Goal: Transaction & Acquisition: Purchase product/service

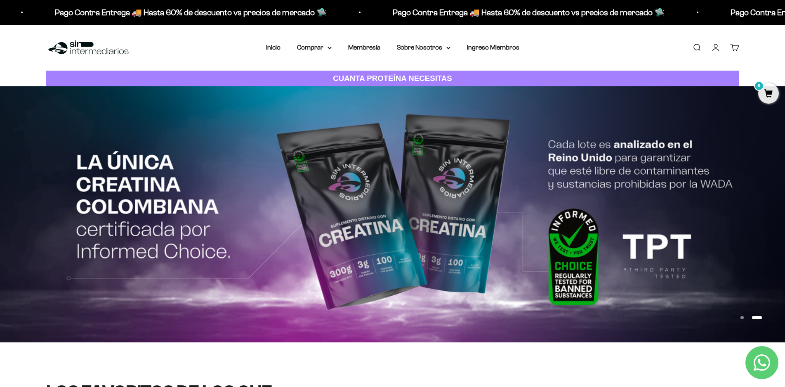
drag, startPoint x: 277, startPoint y: 47, endPoint x: 505, endPoint y: 357, distance: 384.3
click at [277, 47] on link "Inicio" at bounding box center [273, 47] width 14 height 7
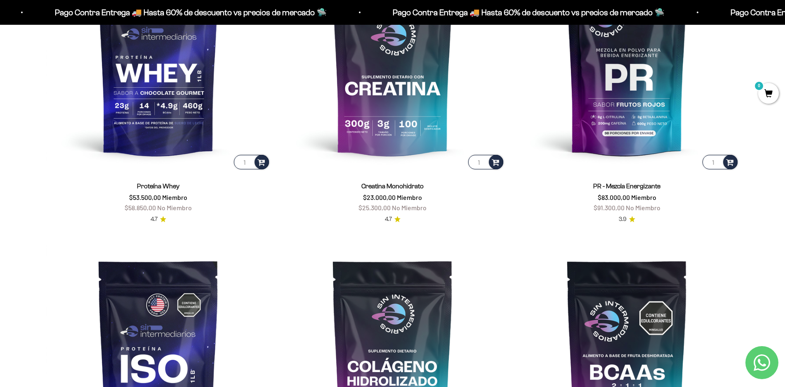
scroll to position [413, 0]
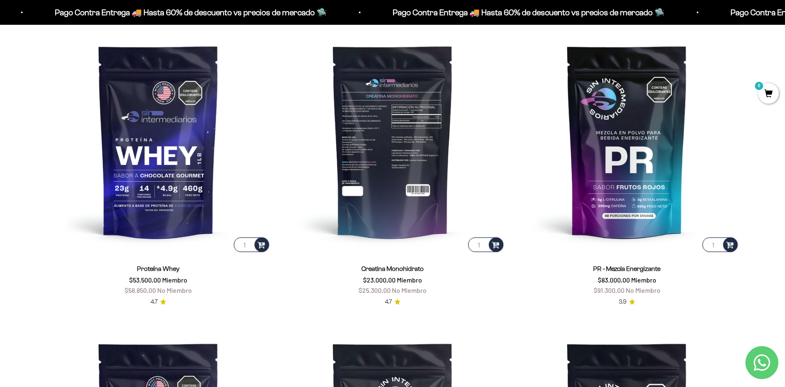
click at [399, 141] on img at bounding box center [393, 141] width 224 height 224
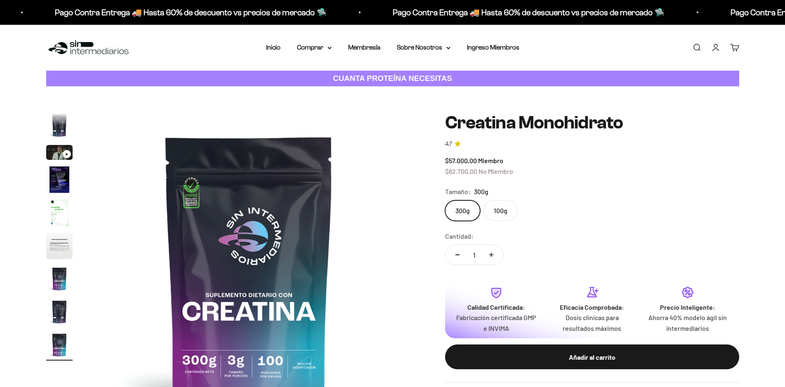
scroll to position [41, 0]
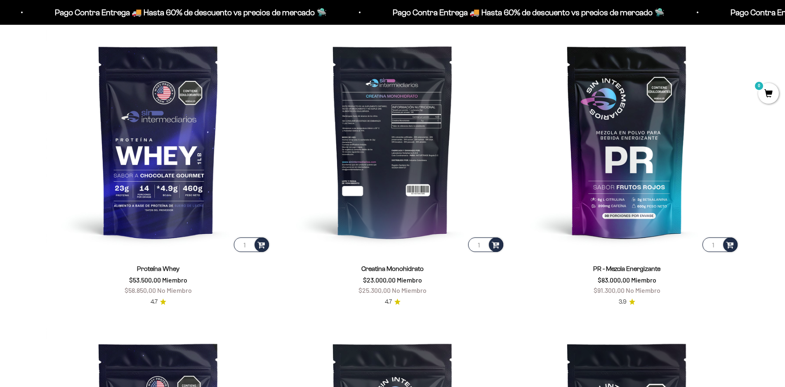
scroll to position [413, 0]
click at [386, 152] on img at bounding box center [393, 141] width 224 height 224
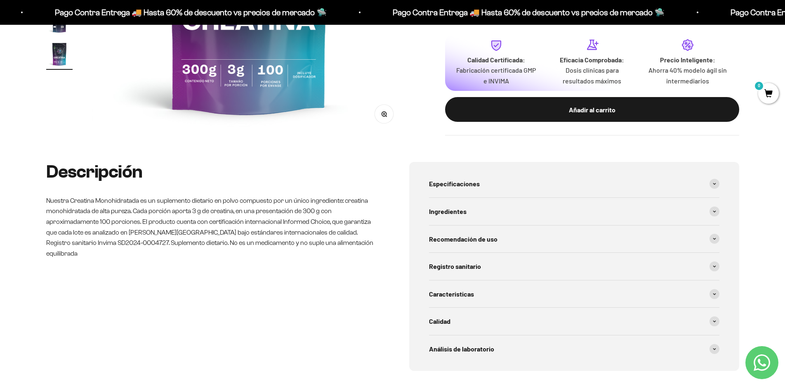
scroll to position [371, 0]
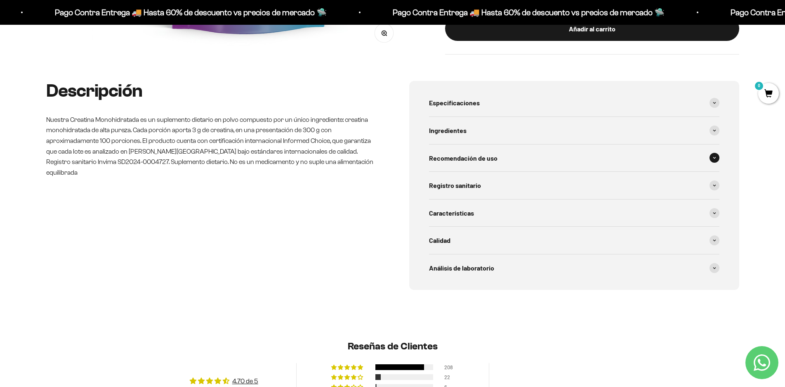
click at [713, 155] on span at bounding box center [715, 158] width 10 height 10
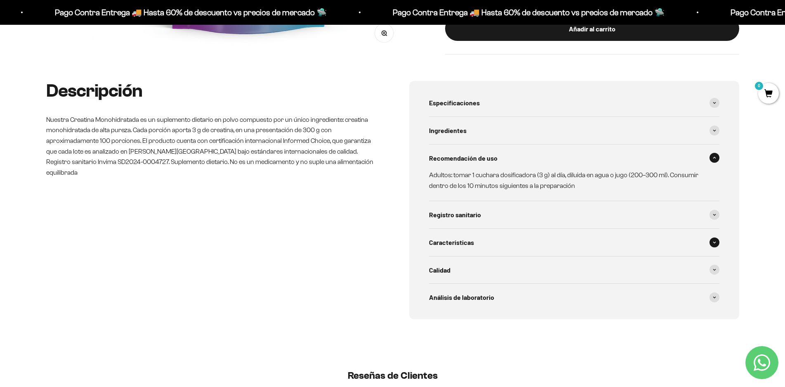
click at [717, 240] on span at bounding box center [715, 242] width 10 height 10
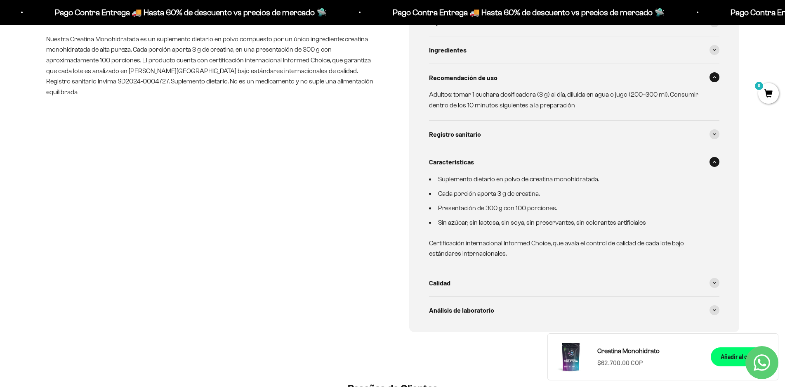
scroll to position [454, 0]
click at [711, 281] on span at bounding box center [715, 281] width 10 height 10
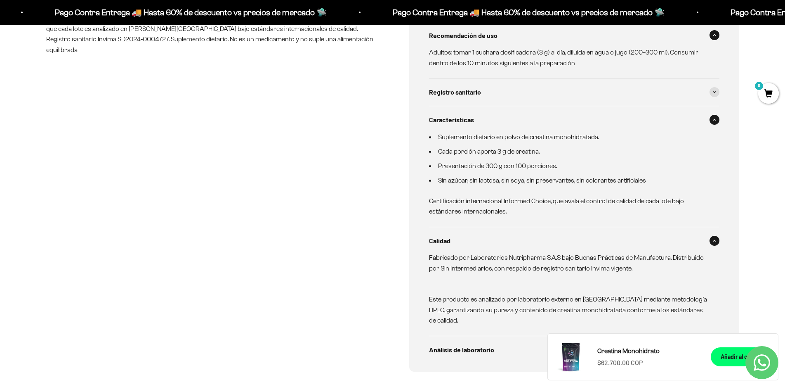
scroll to position [536, 0]
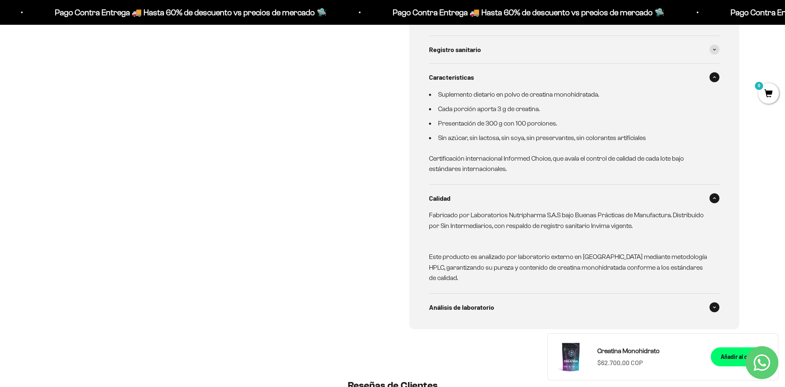
click at [711, 309] on span at bounding box center [715, 307] width 10 height 10
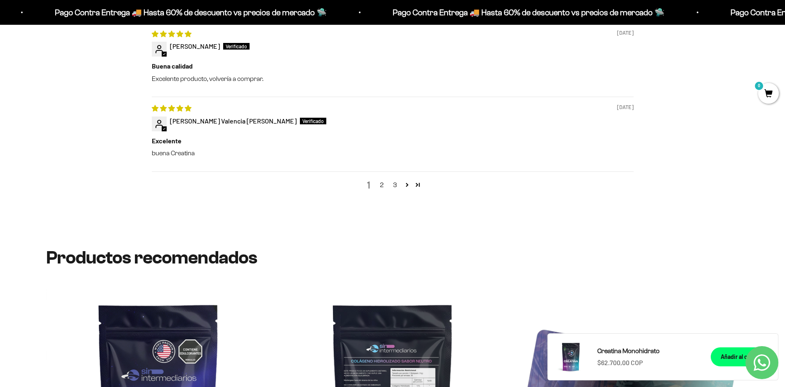
scroll to position [1403, 0]
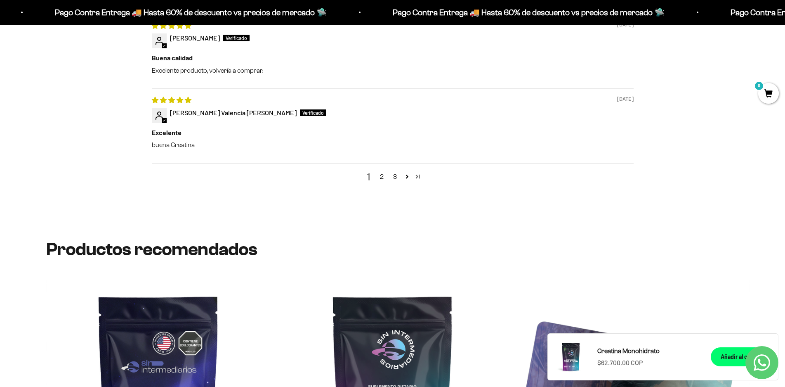
click at [418, 177] on link "Page 50" at bounding box center [418, 176] width 11 height 11
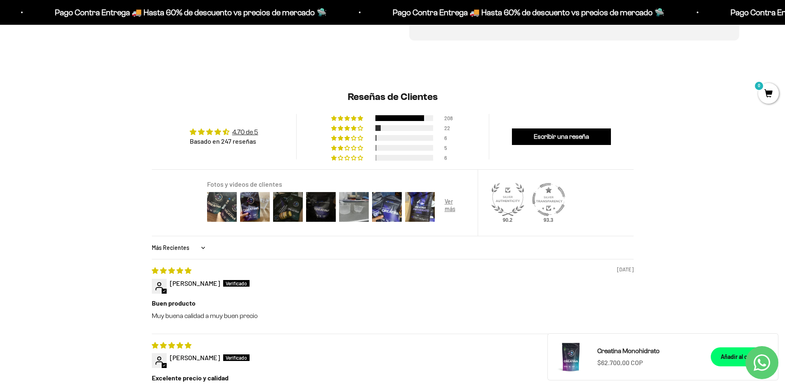
scroll to position [945, 0]
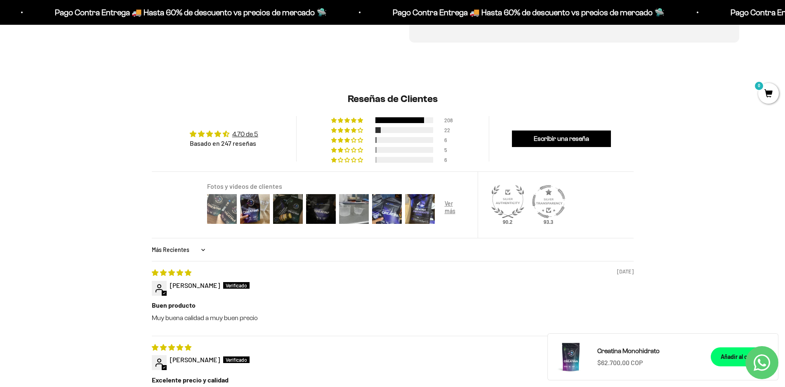
click at [223, 208] on img at bounding box center [222, 208] width 33 height 33
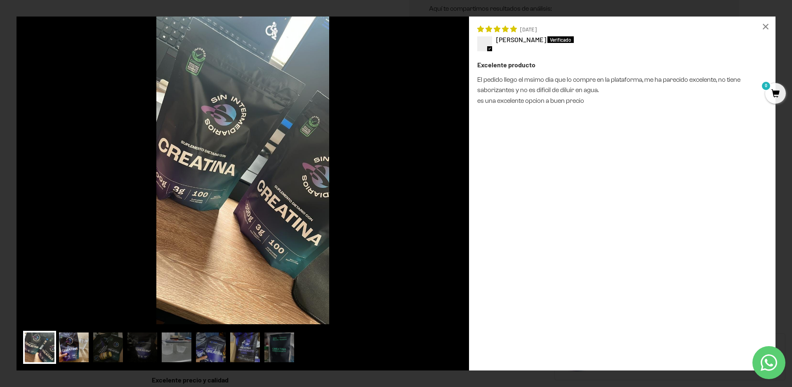
click at [68, 349] on img at bounding box center [73, 347] width 33 height 33
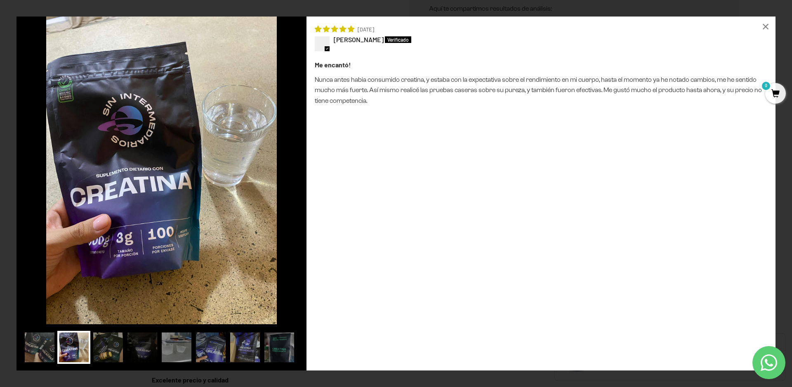
click at [102, 350] on img at bounding box center [108, 347] width 33 height 33
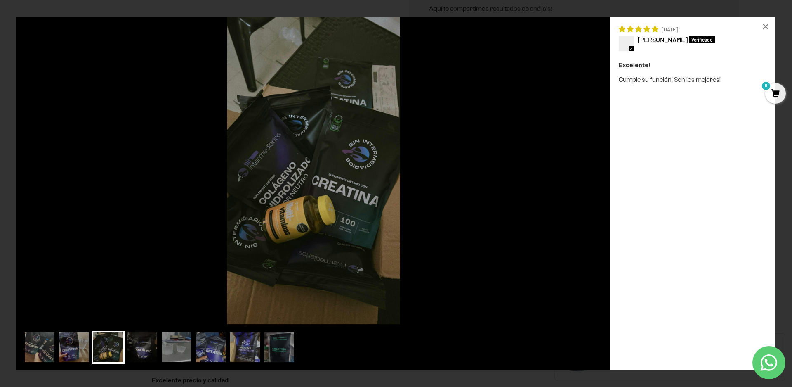
click at [146, 346] on img at bounding box center [142, 347] width 33 height 33
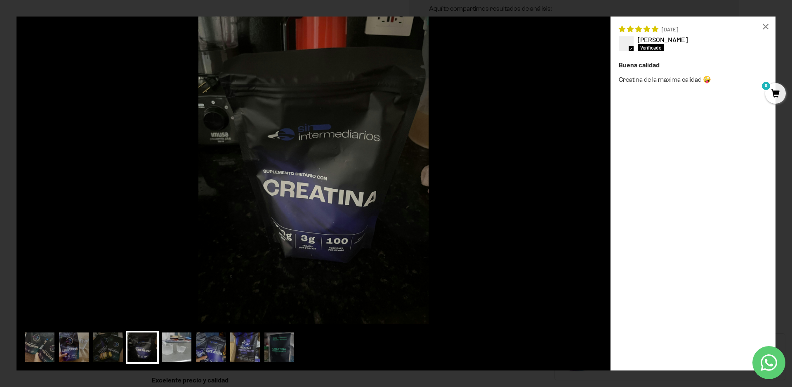
click at [171, 352] on img at bounding box center [176, 347] width 33 height 33
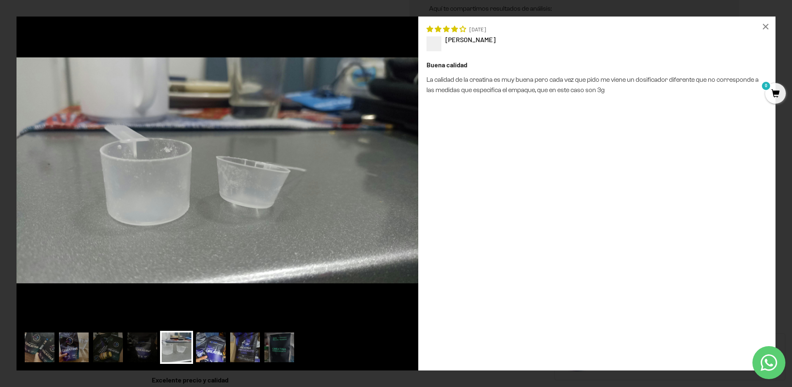
click at [216, 352] on img at bounding box center [210, 347] width 33 height 33
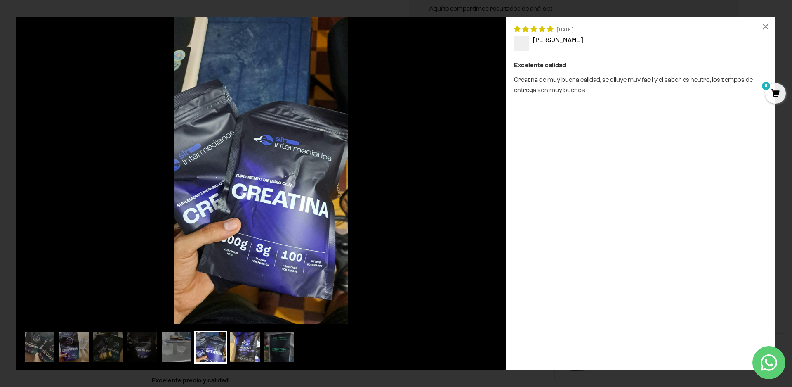
click at [243, 352] on img at bounding box center [245, 347] width 33 height 33
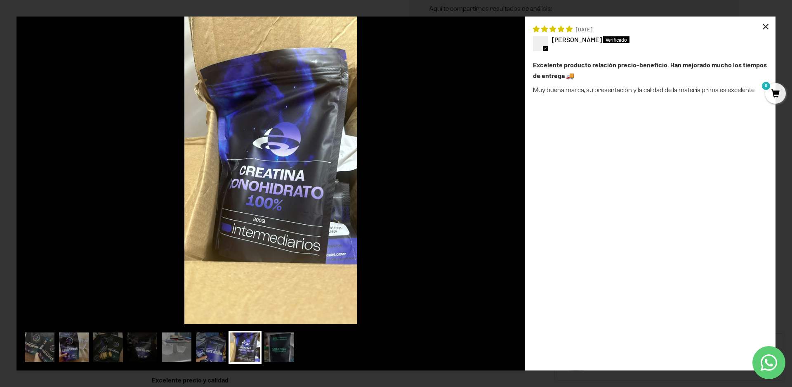
click at [766, 26] on div "×" at bounding box center [766, 27] width 20 height 20
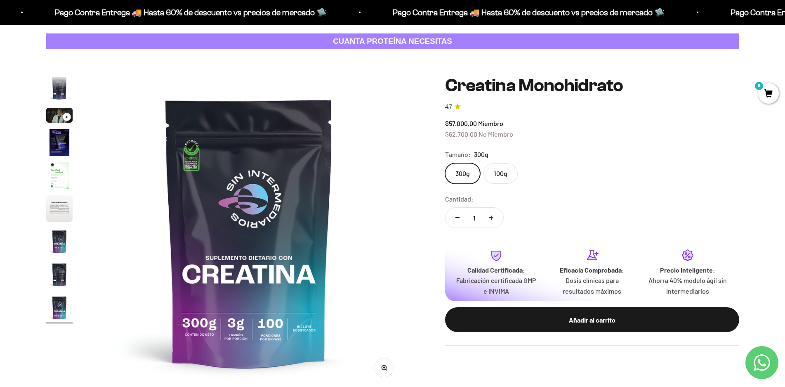
scroll to position [0, 0]
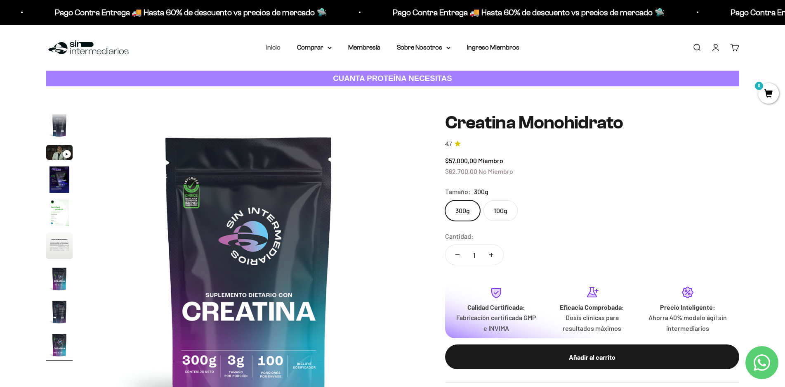
click at [270, 44] on link "Inicio" at bounding box center [273, 47] width 14 height 7
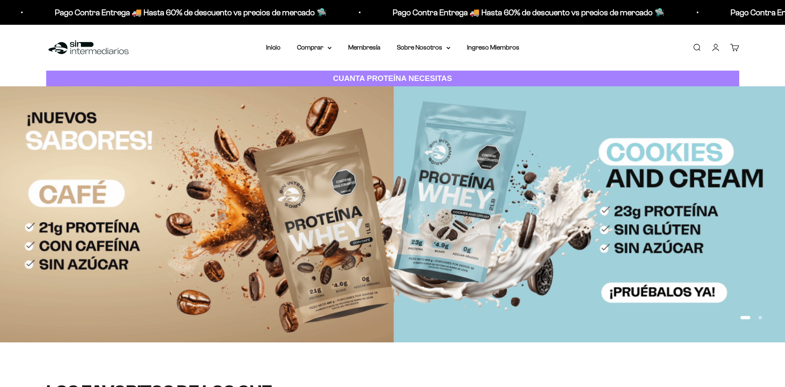
click at [357, 227] on img at bounding box center [392, 214] width 785 height 256
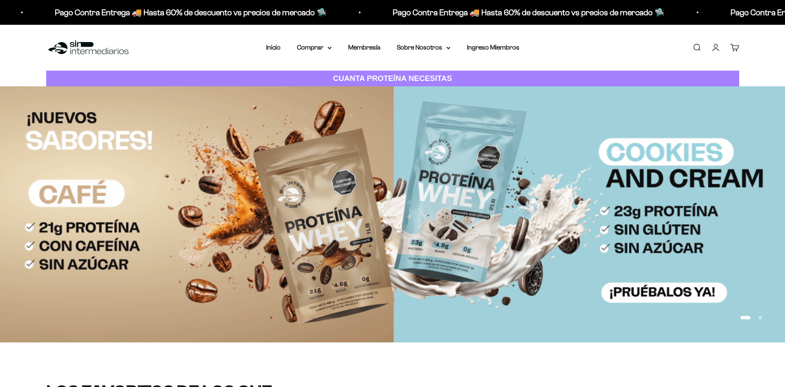
click at [483, 200] on img at bounding box center [392, 214] width 785 height 256
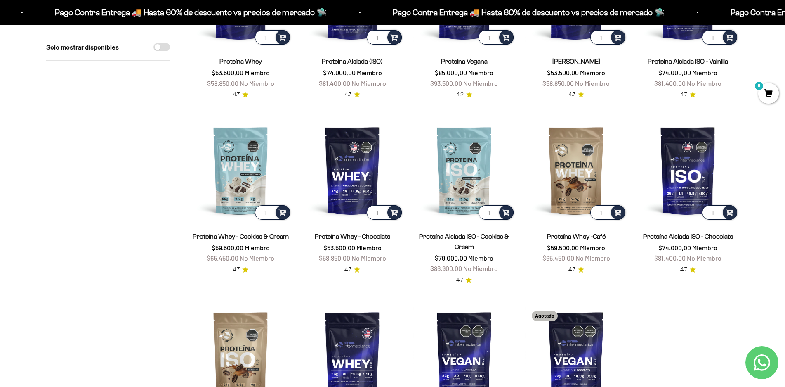
scroll to position [206, 0]
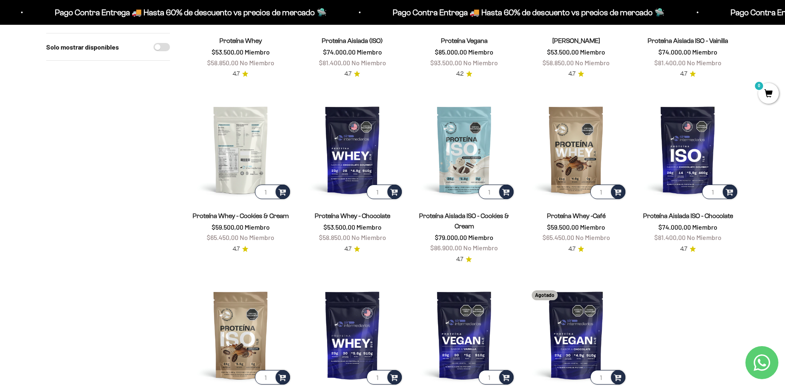
click at [245, 148] on img at bounding box center [241, 150] width 102 height 102
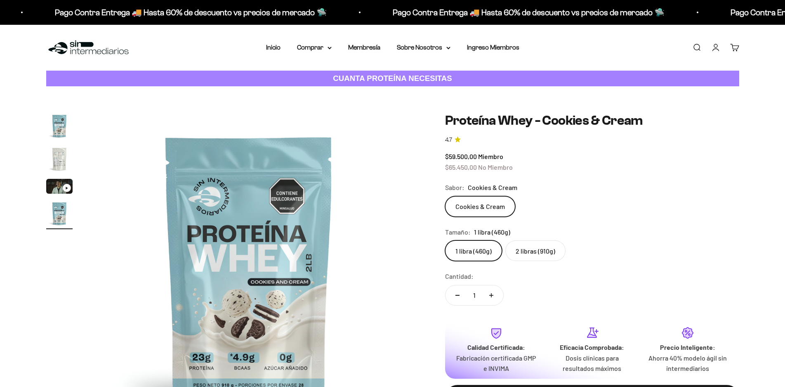
scroll to position [0, 969]
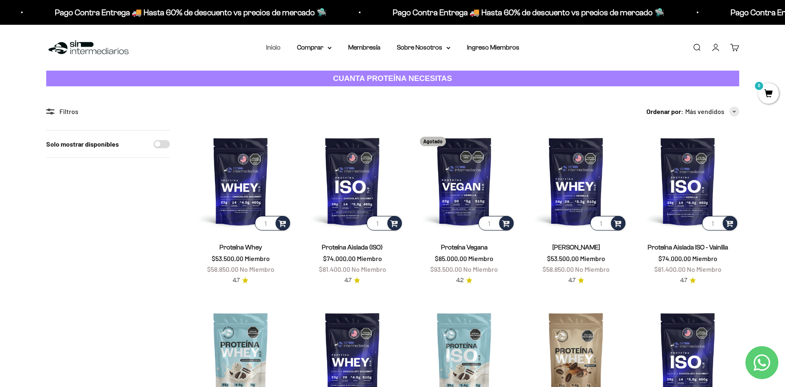
click at [272, 49] on link "Inicio" at bounding box center [273, 47] width 14 height 7
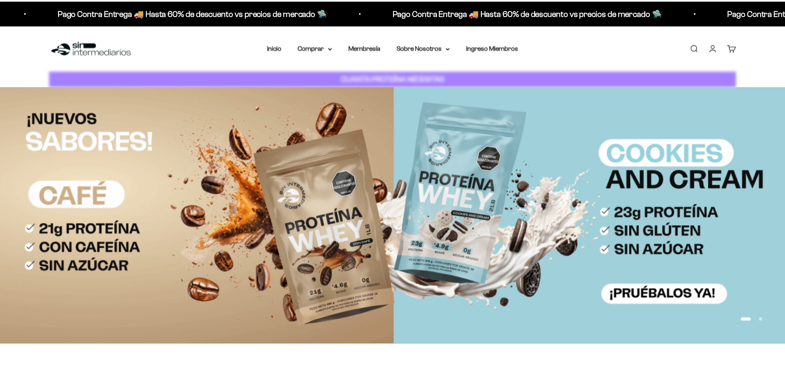
scroll to position [248, 0]
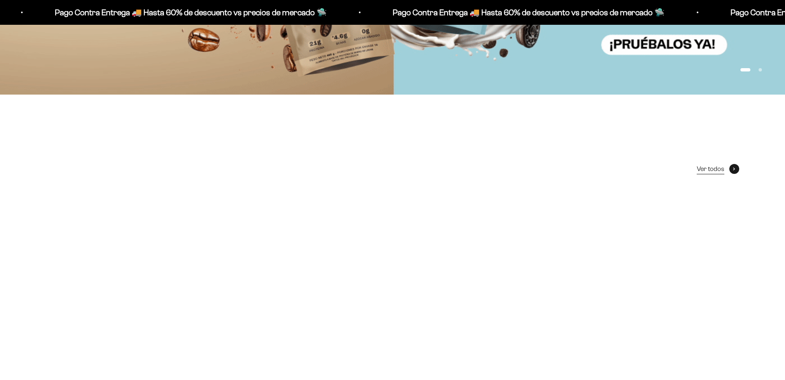
click at [734, 170] on icon at bounding box center [734, 168] width 2 height 3
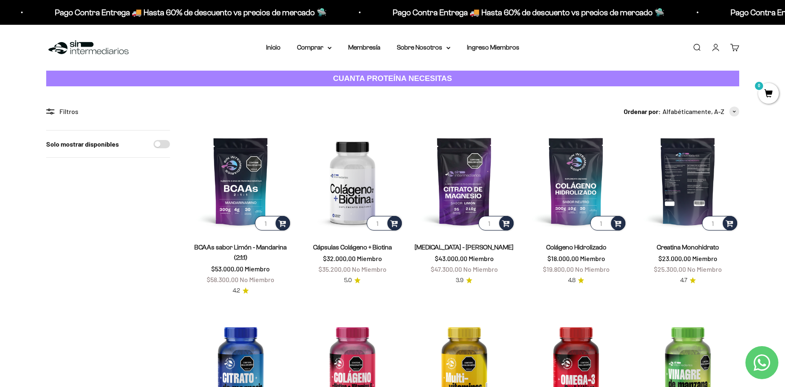
click at [687, 195] on img at bounding box center [688, 181] width 102 height 102
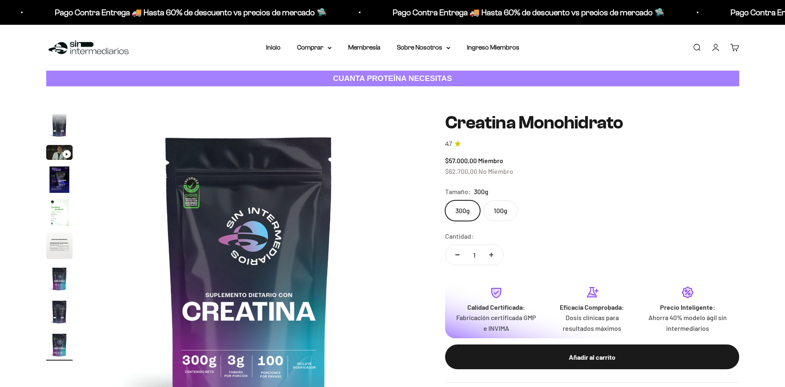
scroll to position [0, 2585]
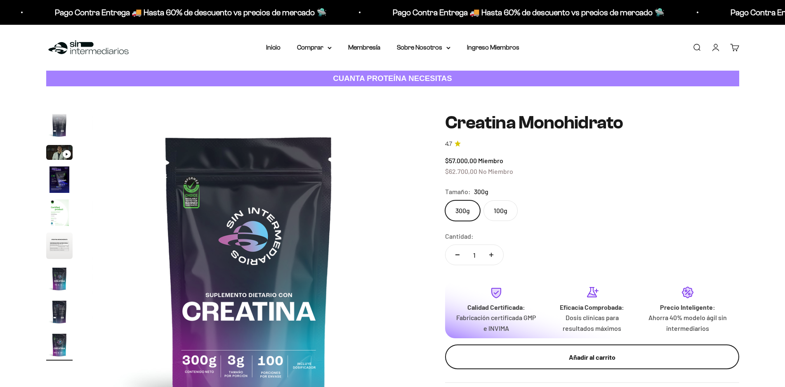
click at [597, 354] on div "Añadir al carrito" at bounding box center [592, 357] width 261 height 11
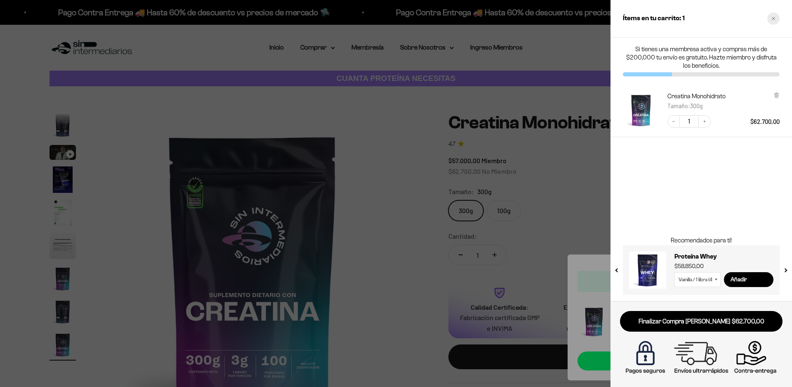
click at [775, 19] on icon "Close cart" at bounding box center [774, 19] width 4 height 4
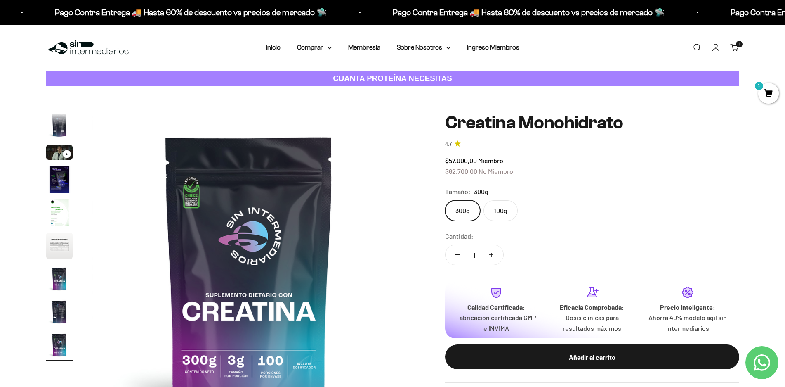
click at [732, 44] on link "Carrito 1" at bounding box center [734, 47] width 9 height 9
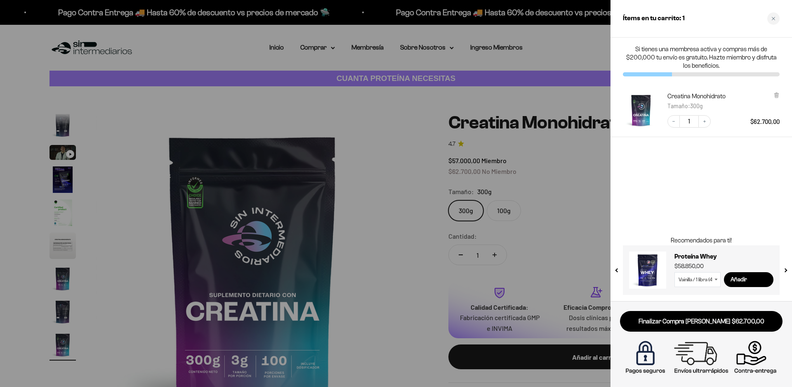
click at [785, 271] on button "next slide / item" at bounding box center [785, 268] width 7 height 50
click at [771, 19] on div "Close cart" at bounding box center [774, 18] width 12 height 12
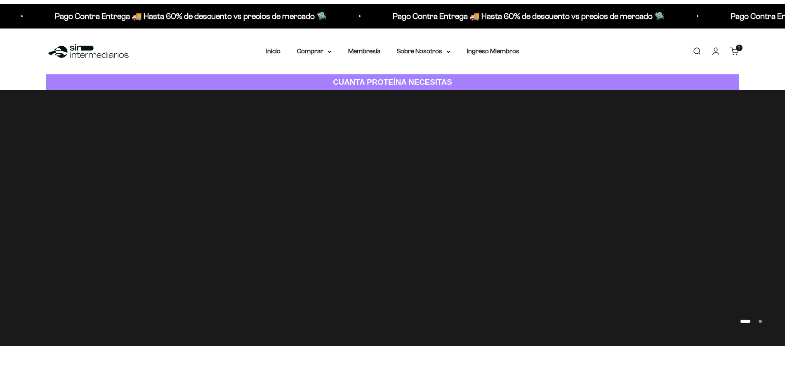
scroll to position [289, 0]
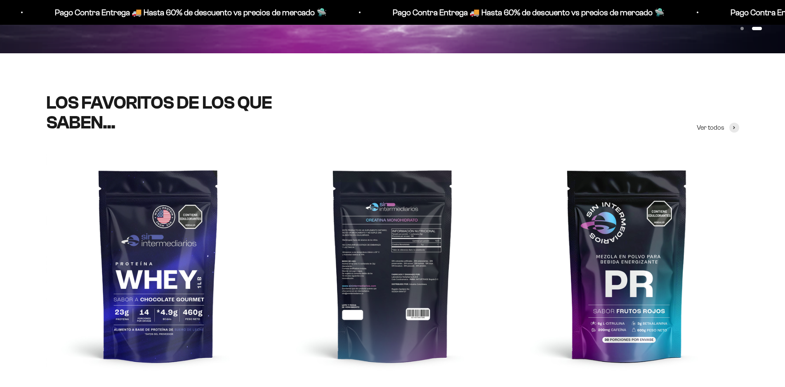
click at [389, 163] on img at bounding box center [393, 265] width 224 height 224
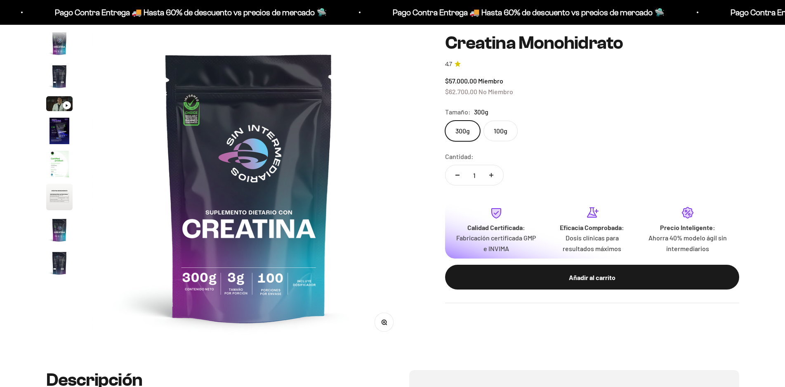
scroll to position [83, 0]
click at [505, 128] on label "100g" at bounding box center [501, 130] width 34 height 21
click at [445, 120] on input "100g" at bounding box center [445, 120] width 0 height 0
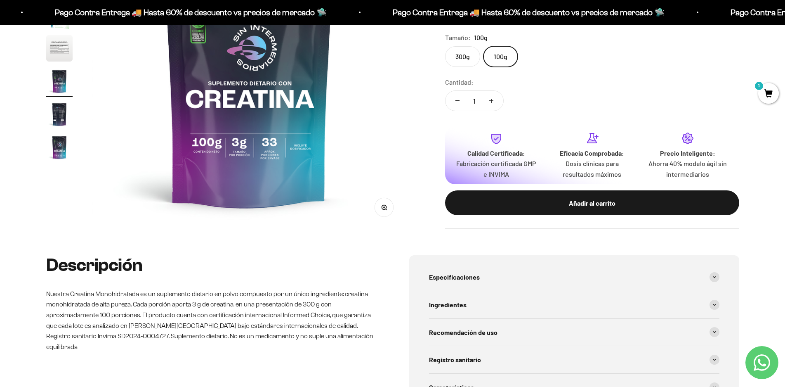
scroll to position [248, 0]
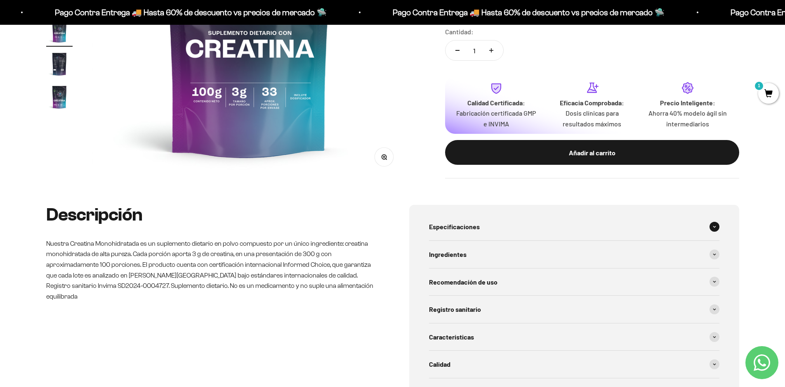
click at [717, 227] on span at bounding box center [715, 227] width 10 height 10
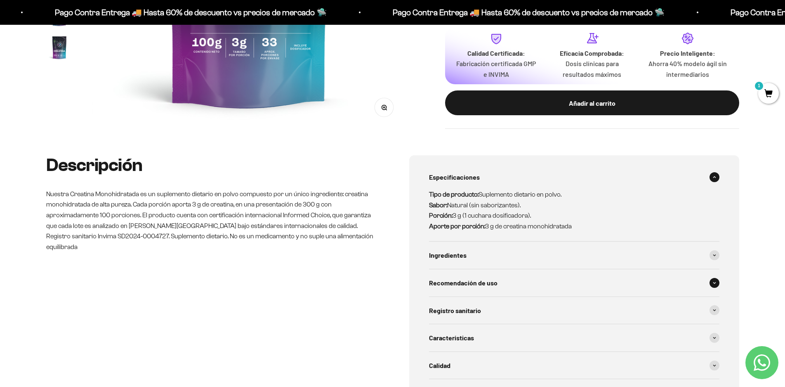
scroll to position [371, 0]
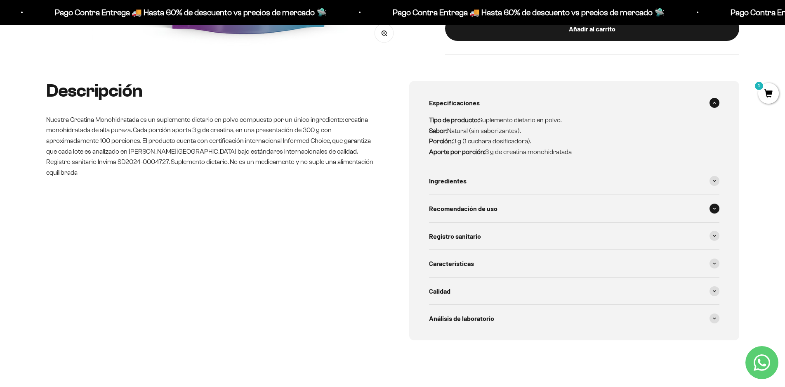
click at [711, 206] on span at bounding box center [715, 208] width 10 height 10
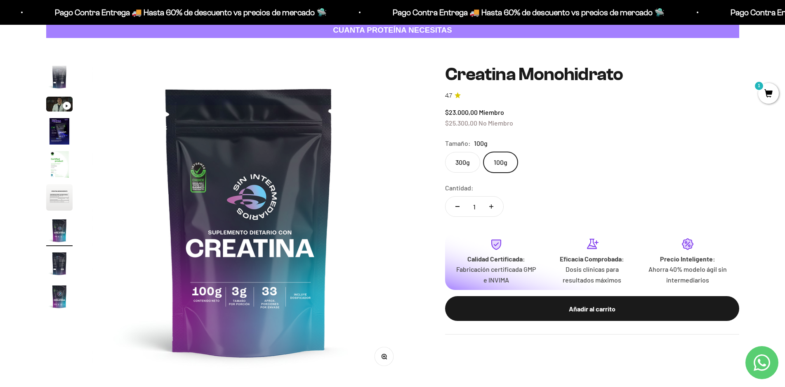
scroll to position [83, 0]
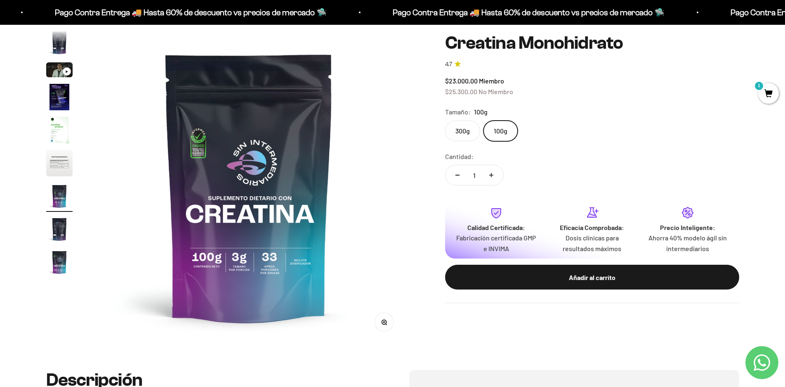
click at [464, 128] on label "300g" at bounding box center [462, 130] width 35 height 21
click at [445, 120] on input "300g" at bounding box center [445, 120] width 0 height 0
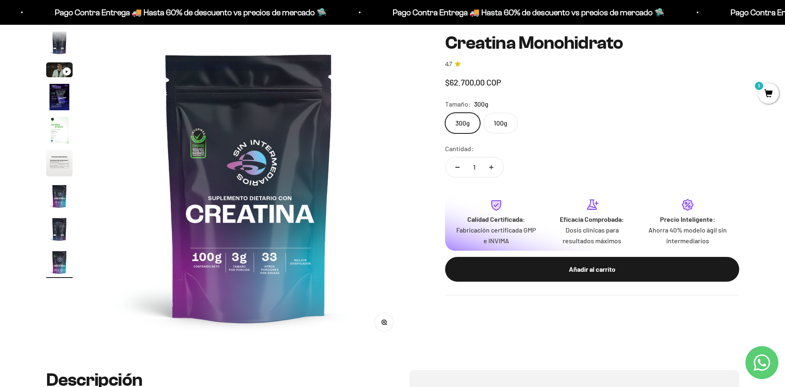
scroll to position [0, 2585]
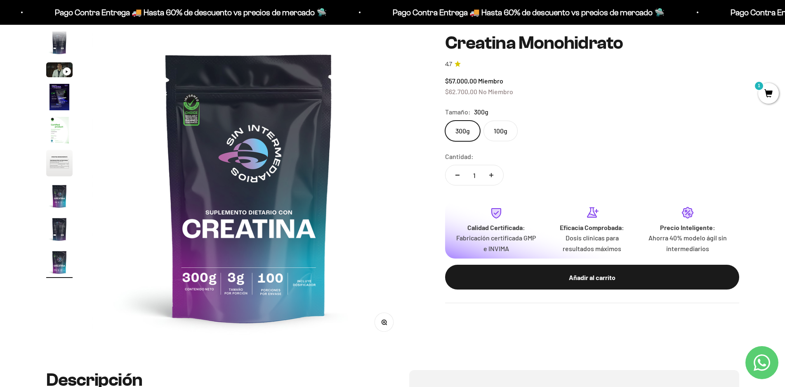
click at [496, 132] on label "100g" at bounding box center [501, 130] width 34 height 21
click at [445, 120] on input "100g" at bounding box center [445, 120] width 0 height 0
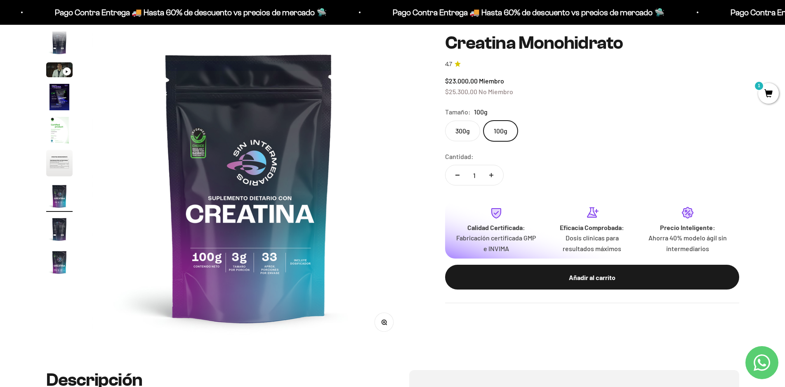
click at [463, 131] on label "300g" at bounding box center [462, 130] width 35 height 21
click at [445, 120] on input "300g" at bounding box center [445, 120] width 0 height 0
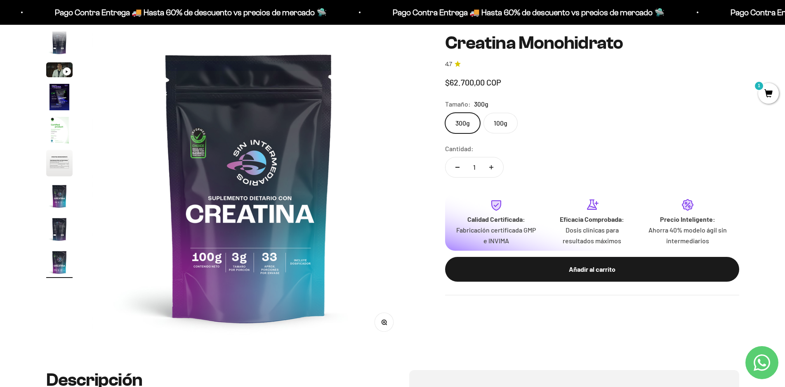
scroll to position [0, 2585]
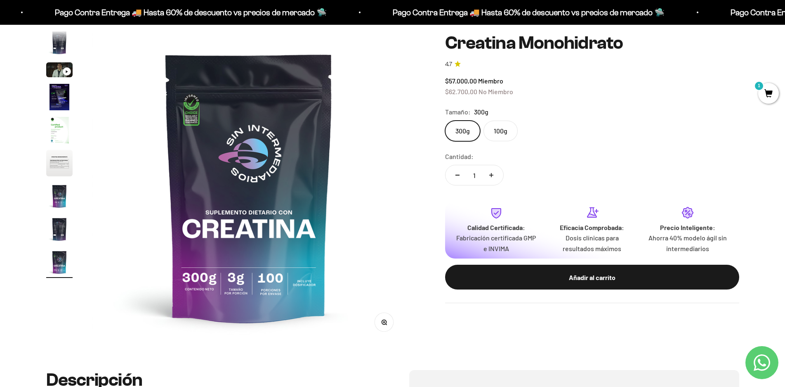
click at [502, 131] on label "100g" at bounding box center [501, 130] width 34 height 21
click at [445, 120] on input "100g" at bounding box center [445, 120] width 0 height 0
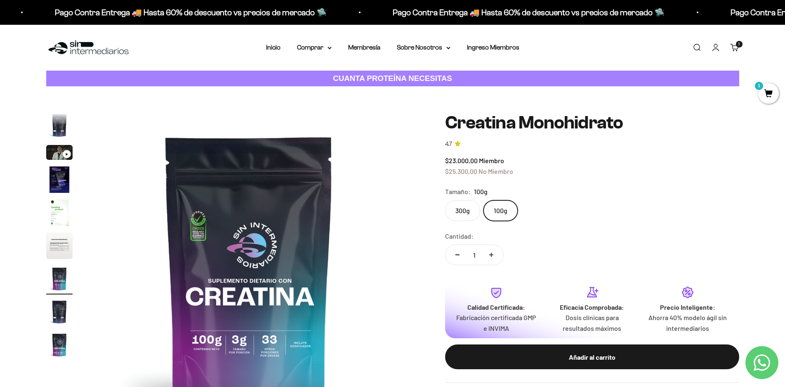
click at [59, 150] on img "Ir al artículo 3" at bounding box center [59, 152] width 26 height 15
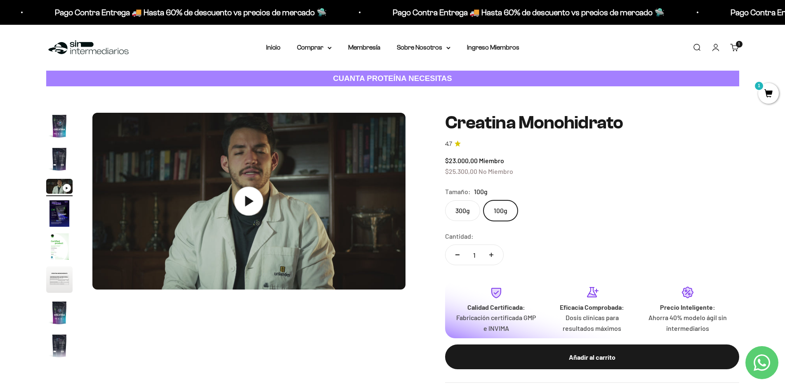
click at [254, 206] on icon at bounding box center [248, 201] width 29 height 29
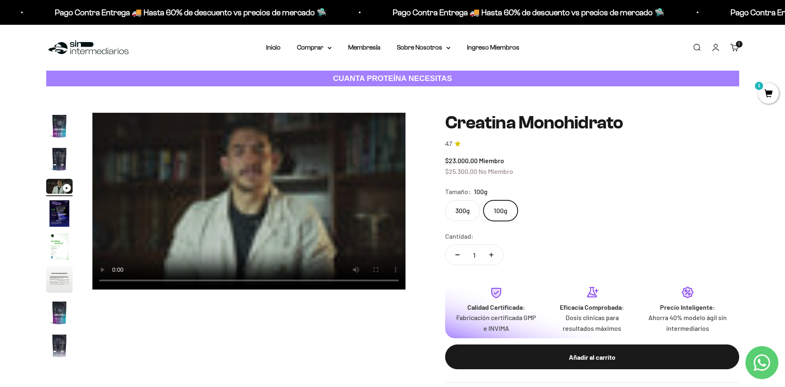
click at [7, 246] on div "Zoom Ir al artículo 1 Ir al artículo 2 Ir al artículo 3 Ir al artículo 4 Ir al …" at bounding box center [392, 247] width 785 height 323
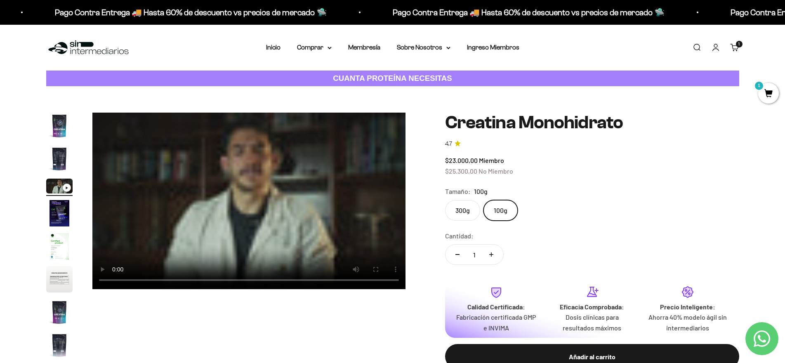
click at [464, 208] on label "300g" at bounding box center [462, 210] width 35 height 21
click at [445, 200] on input "300g" at bounding box center [445, 200] width 0 height 0
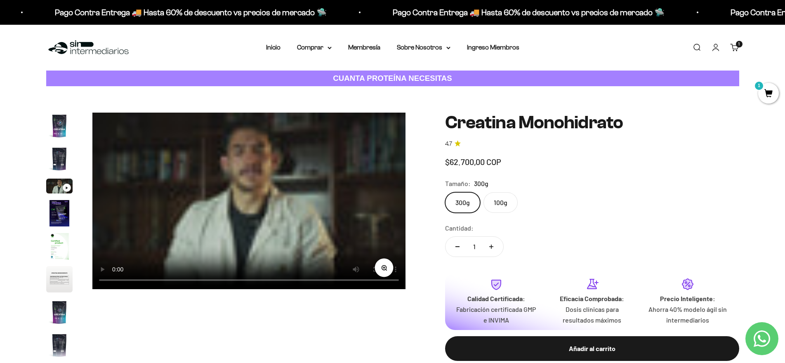
click at [459, 210] on label "300g" at bounding box center [462, 202] width 35 height 21
click at [445, 192] on input "300g" at bounding box center [445, 192] width 0 height 0
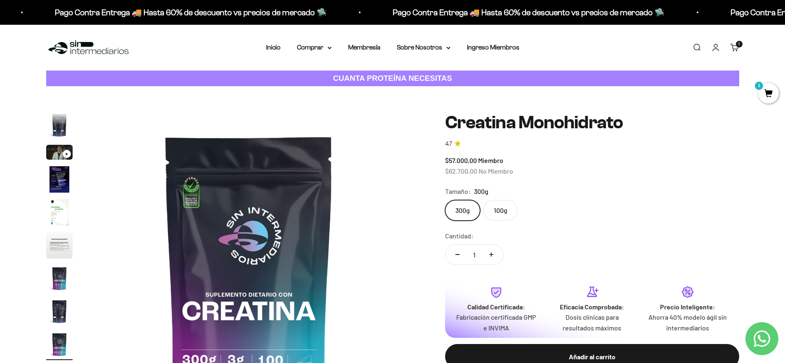
click at [61, 153] on img "Ir al artículo 3" at bounding box center [59, 152] width 26 height 15
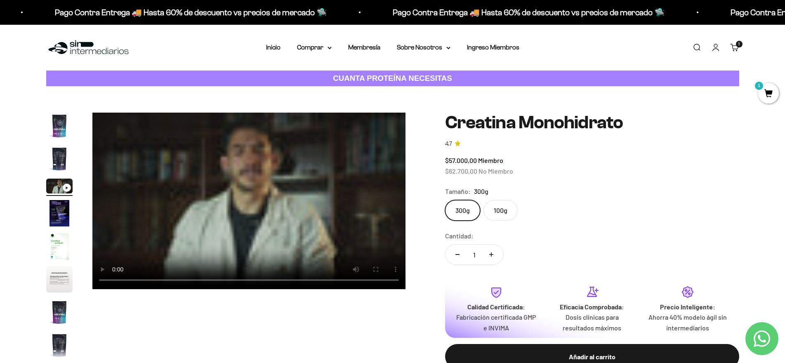
click at [289, 196] on video "Creatina Monohidrato" at bounding box center [248, 201] width 313 height 177
click at [260, 182] on video "Creatina Monohidrato" at bounding box center [248, 201] width 313 height 177
